Goal: Check status: Check status

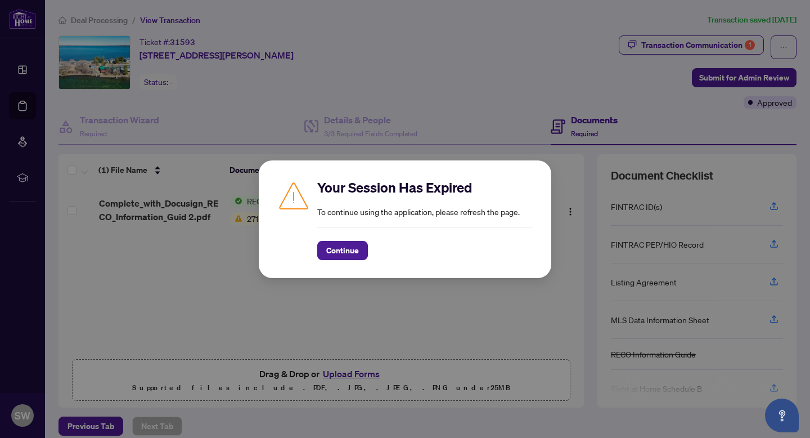
click at [526, 88] on div "Your Session Has Expired To continue using the application, please refresh the …" at bounding box center [405, 219] width 810 height 438
click at [336, 250] on span "Continue" at bounding box center [342, 250] width 33 height 18
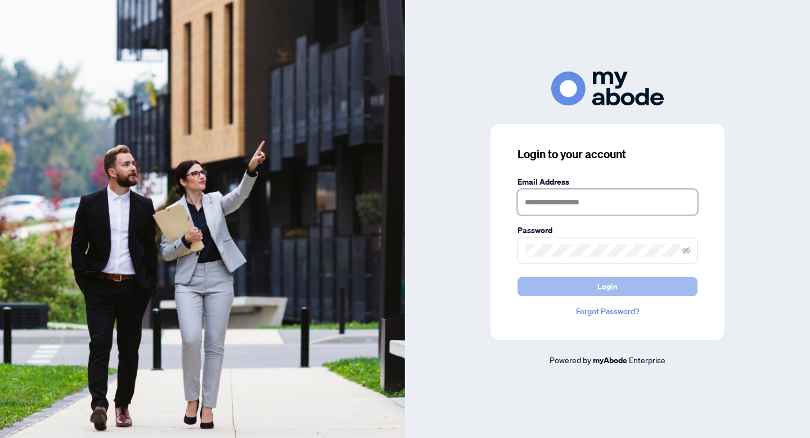
type input "**********"
click at [593, 289] on button "Login" at bounding box center [608, 286] width 180 height 19
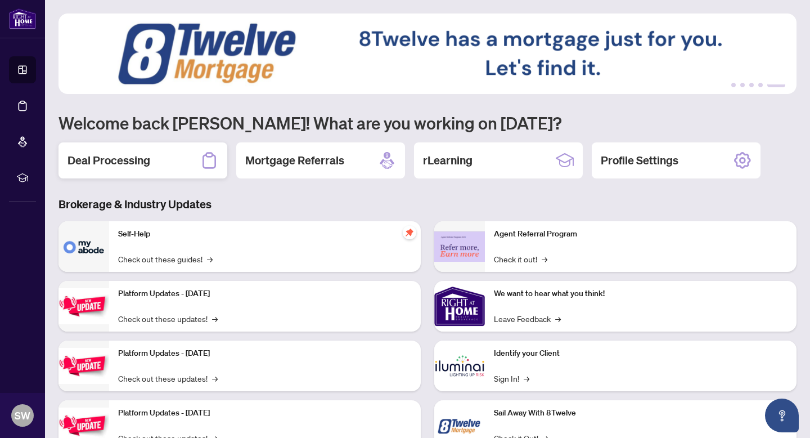
click at [158, 167] on div "Deal Processing" at bounding box center [143, 160] width 169 height 36
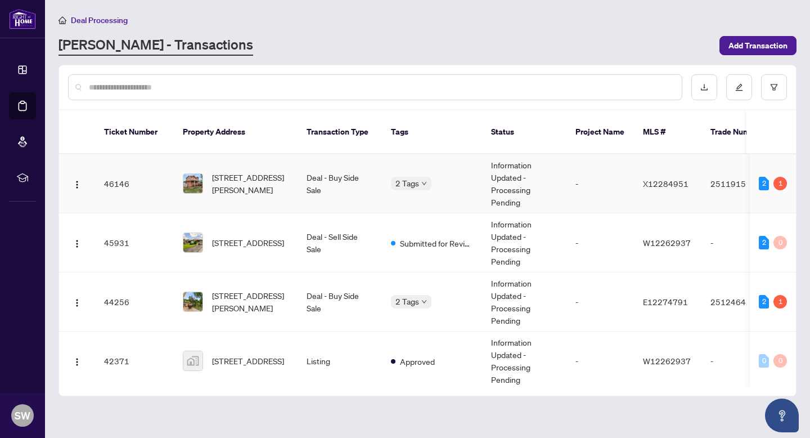
click at [523, 171] on td "Information Updated - Processing Pending" at bounding box center [524, 183] width 84 height 59
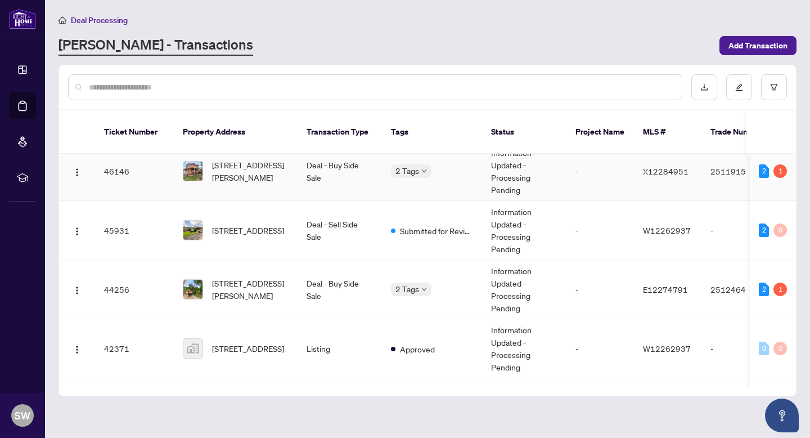
scroll to position [20, 0]
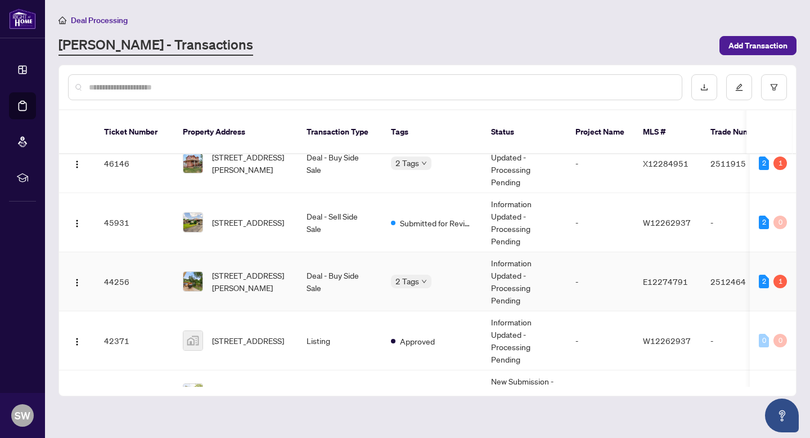
click at [516, 278] on td "Information Updated - Processing Pending" at bounding box center [524, 281] width 84 height 59
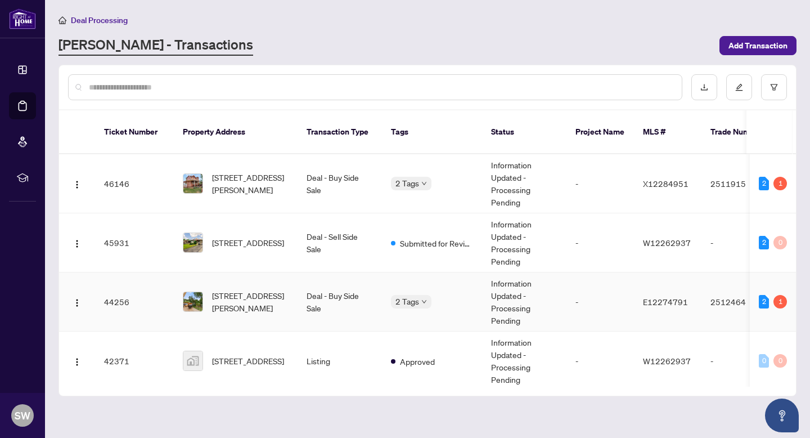
click at [532, 297] on td "Information Updated - Processing Pending" at bounding box center [524, 301] width 84 height 59
